Goal: Transaction & Acquisition: Purchase product/service

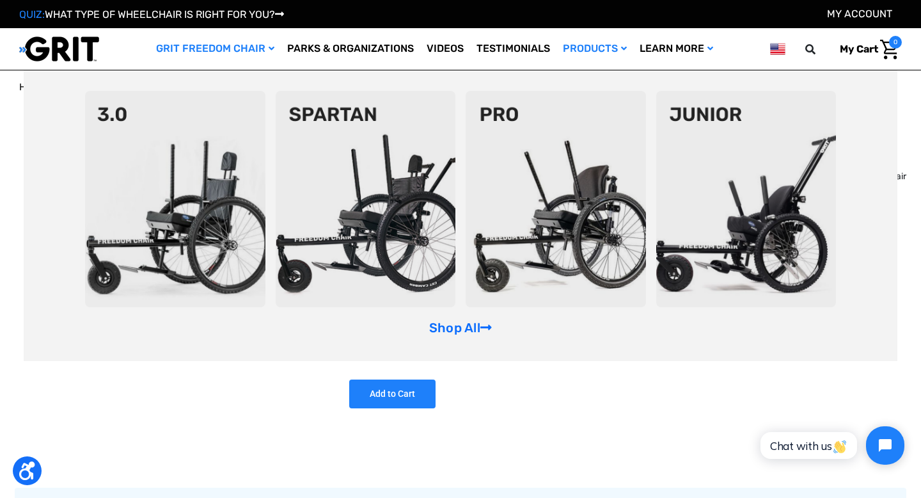
click at [235, 59] on link "GRIT Freedom Chair" at bounding box center [215, 49] width 131 height 42
click at [456, 333] on link "Shop All" at bounding box center [460, 327] width 63 height 15
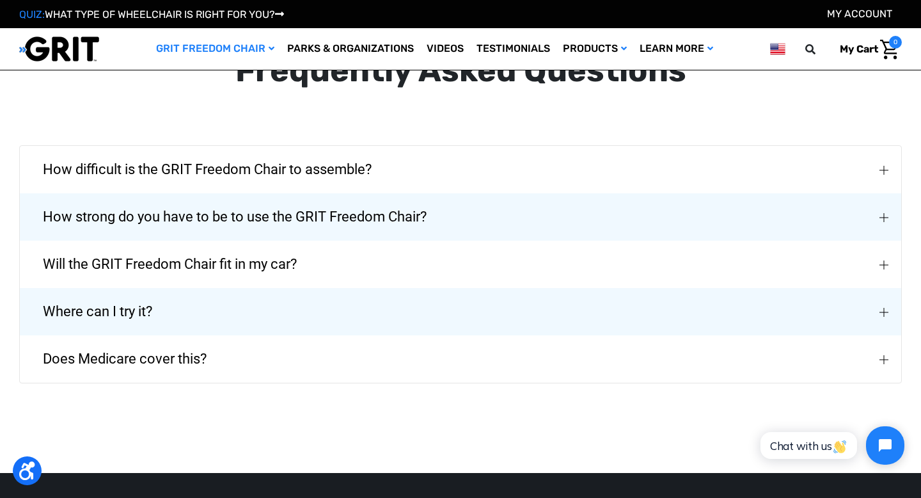
scroll to position [2012, 0]
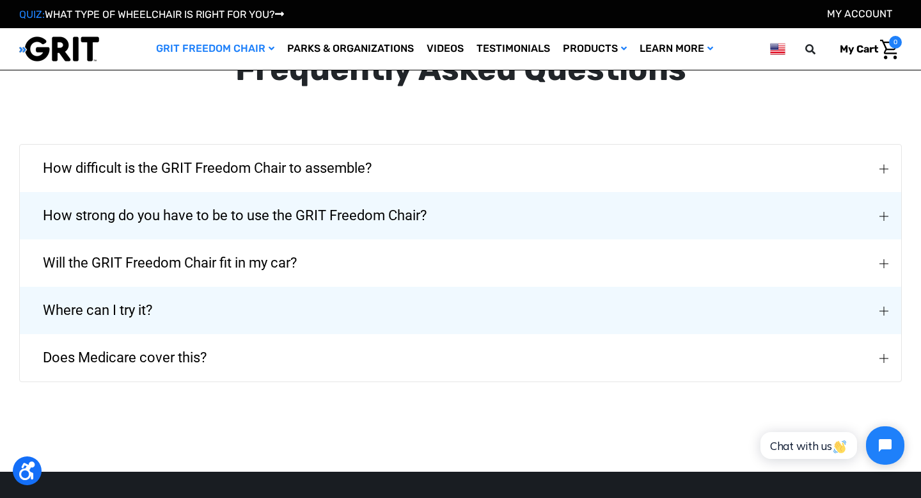
click at [283, 154] on span "How difficult is the GRIT Freedom Chair to assemble?" at bounding box center [207, 168] width 367 height 46
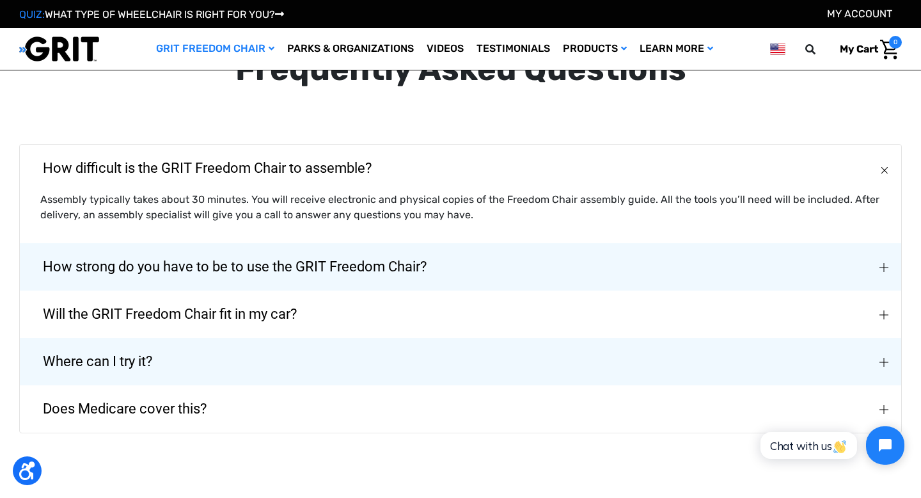
click at [347, 250] on span "How strong do you have to be to use the GRIT Freedom Chair?" at bounding box center [235, 267] width 422 height 46
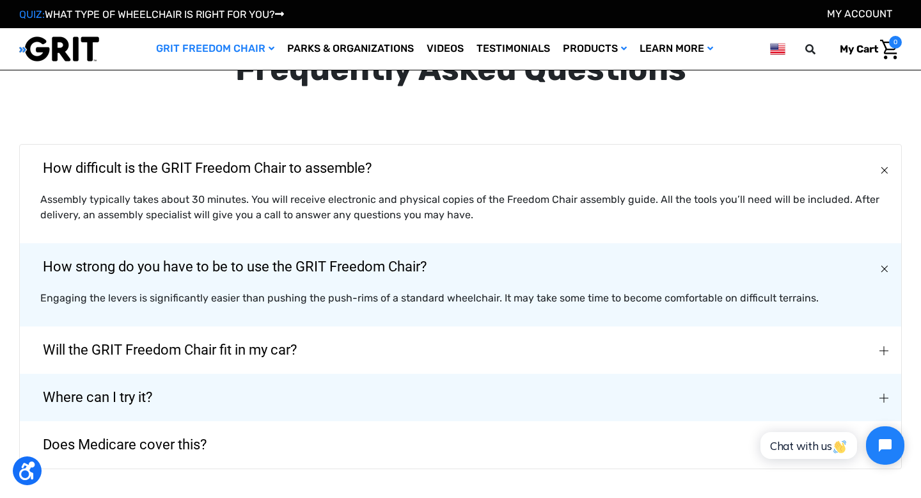
click at [506, 331] on button "Will the GRIT Freedom Chair fit in my car?" at bounding box center [460, 349] width 881 height 47
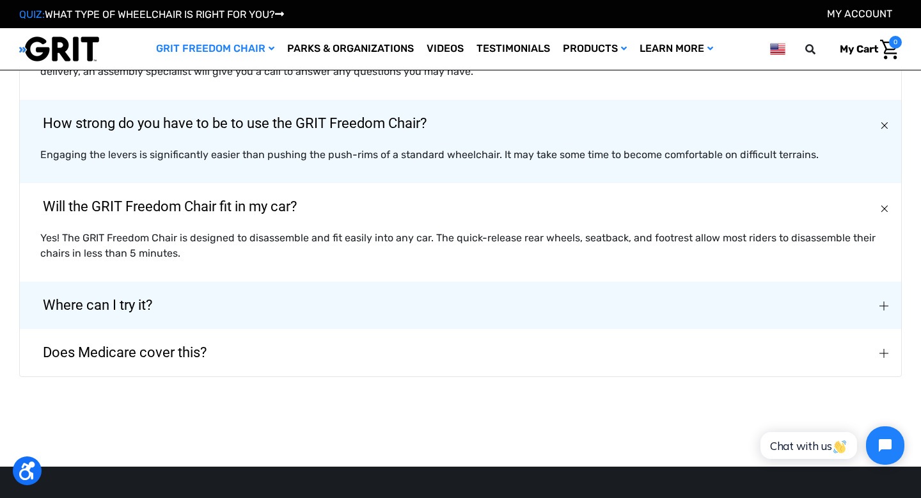
scroll to position [2170, 0]
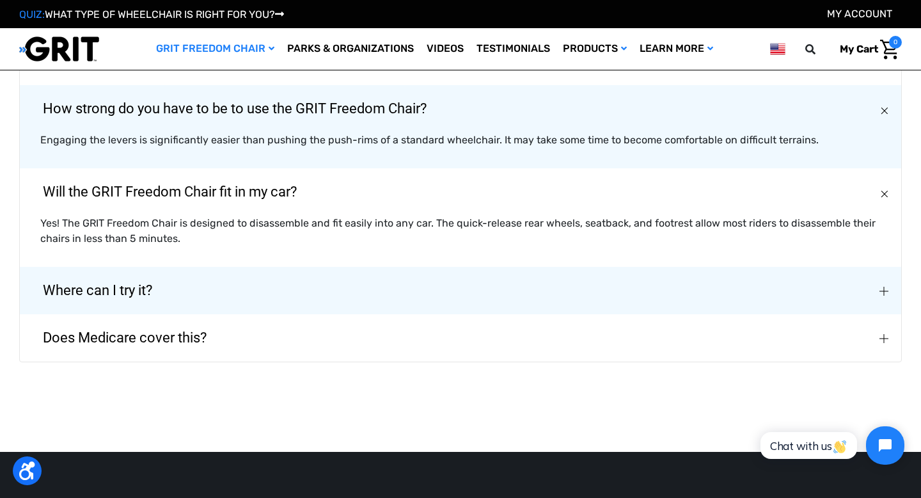
click at [402, 287] on button "Where can I try it?" at bounding box center [460, 290] width 881 height 47
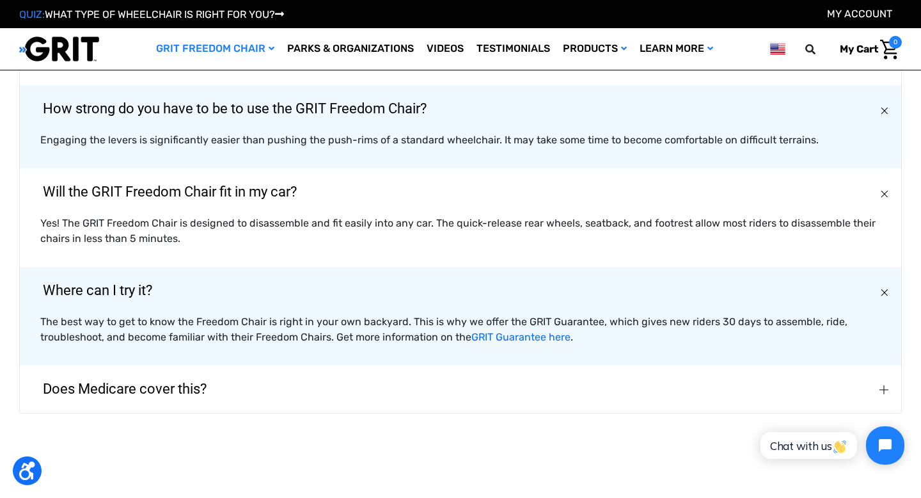
click at [402, 379] on button "Does Medicare cover this?" at bounding box center [460, 388] width 881 height 47
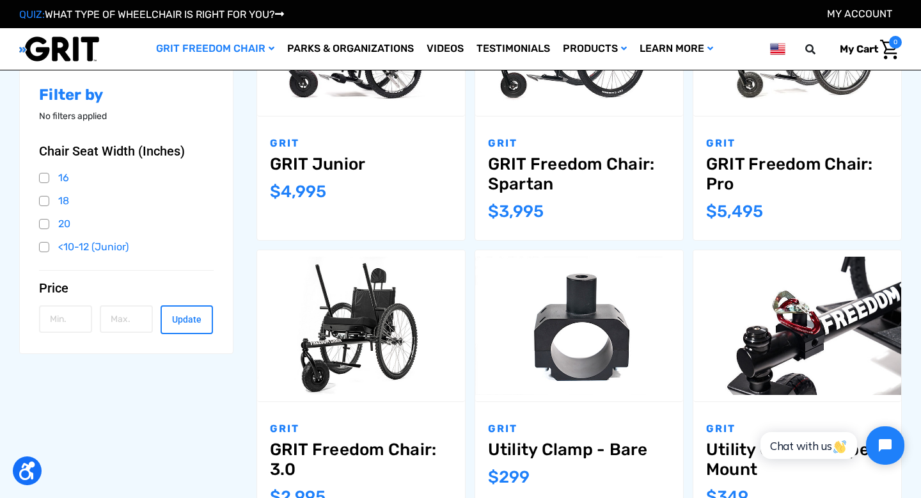
scroll to position [0, 0]
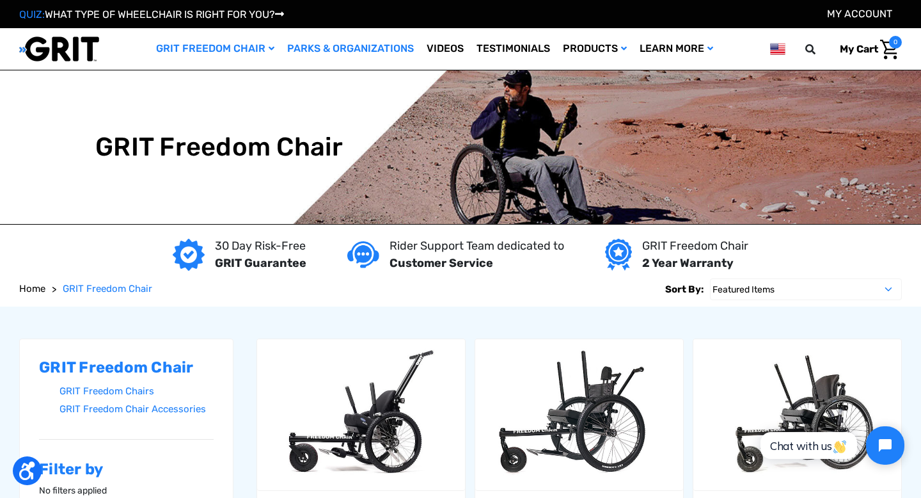
click at [333, 48] on link "Parks & Organizations" at bounding box center [350, 49] width 139 height 42
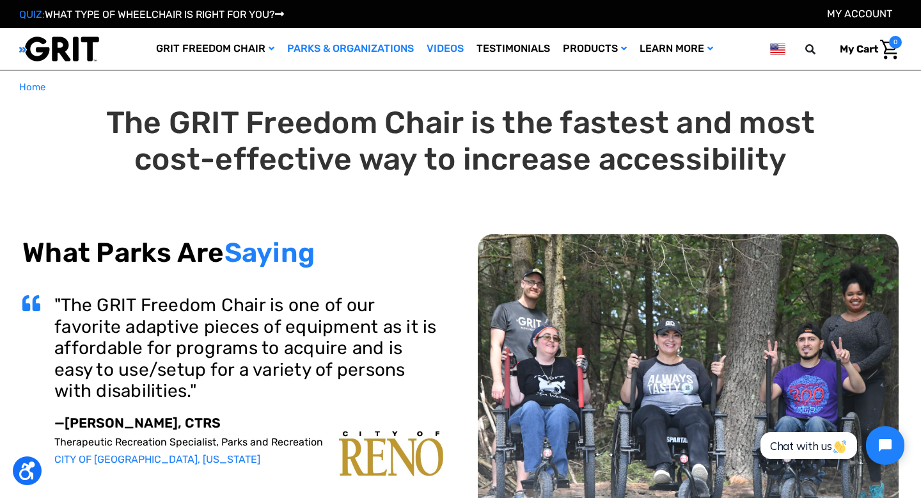
click at [441, 52] on link "Videos" at bounding box center [445, 49] width 50 height 42
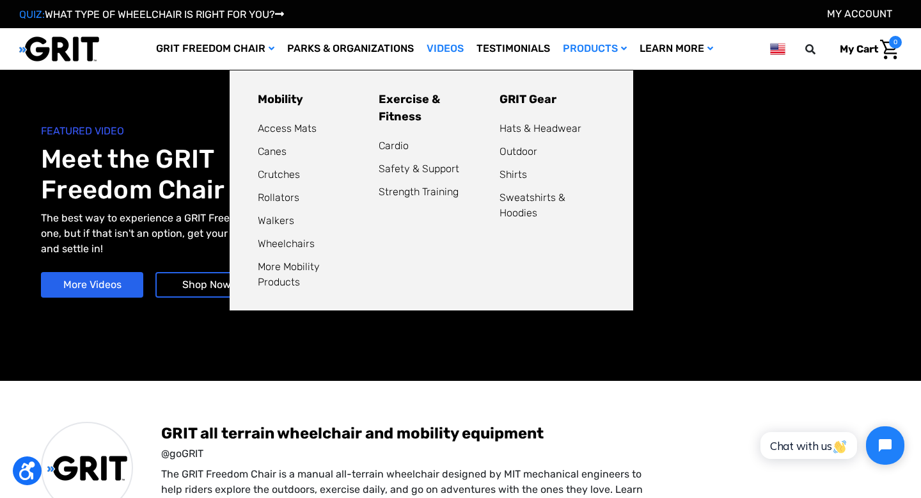
click at [589, 52] on link "Products" at bounding box center [595, 49] width 77 height 42
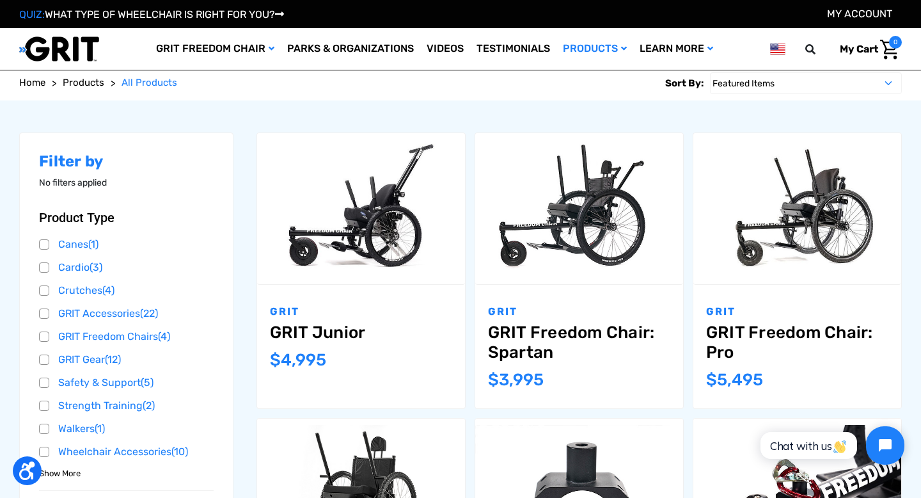
scroll to position [142, 0]
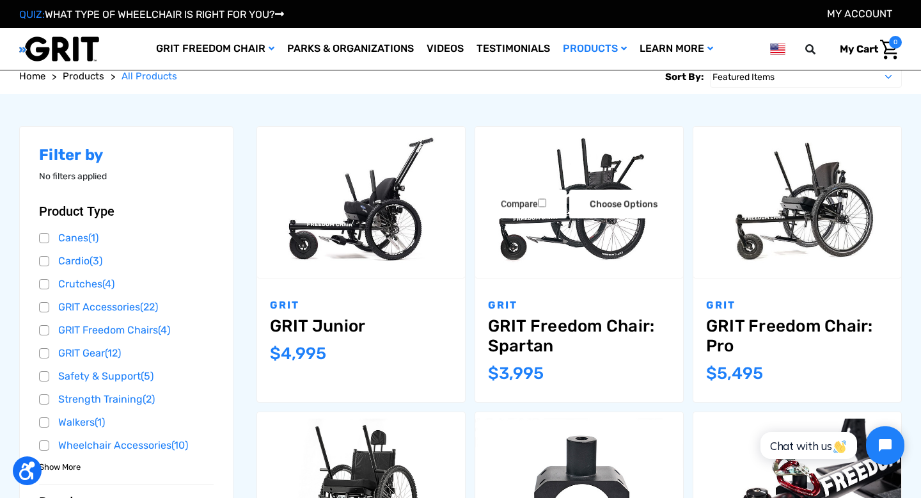
click at [503, 326] on link "GRIT Freedom Chair: Spartan" at bounding box center [579, 336] width 182 height 40
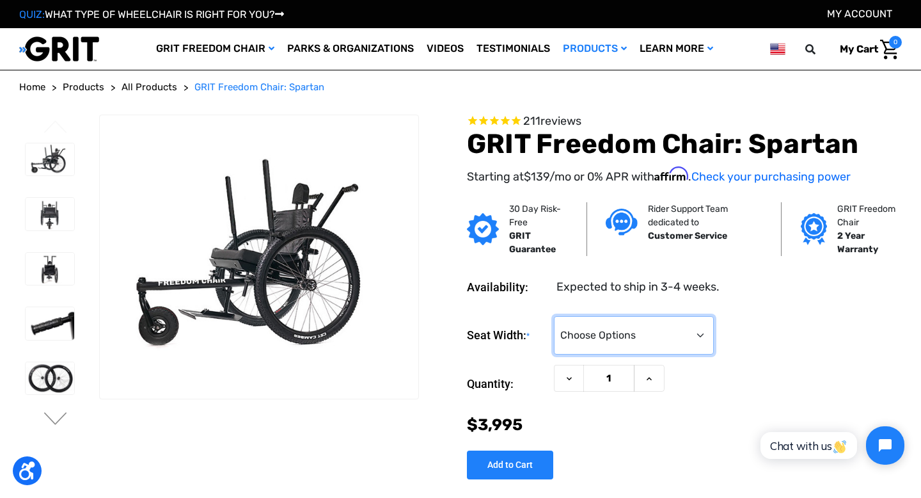
click at [666, 338] on select "Choose Options 16" 18" 20"" at bounding box center [634, 335] width 160 height 38
select select "325"
click at [554, 316] on select "Choose Options 16" 18" 20"" at bounding box center [634, 335] width 160 height 38
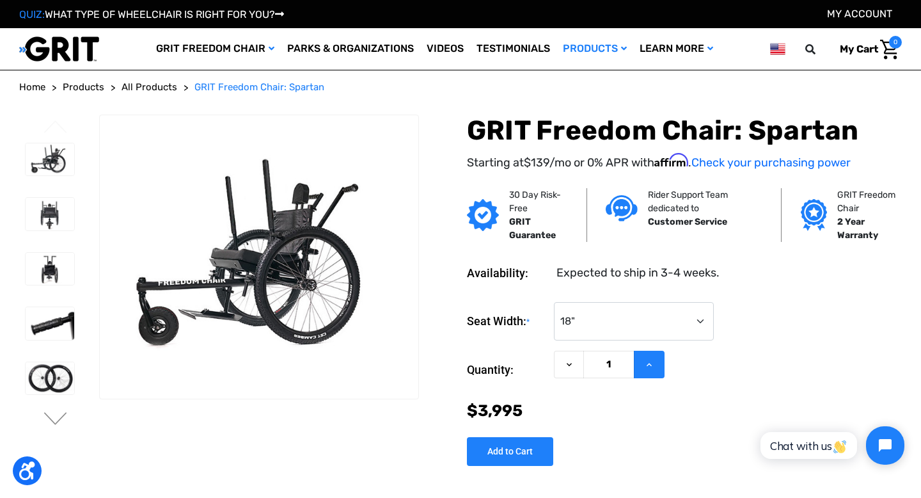
click at [652, 369] on button "Increase Quantity of GRIT Freedom Chair: Spartan" at bounding box center [649, 365] width 31 height 28
click at [570, 363] on icon at bounding box center [569, 365] width 10 height 10
type input "1"
